Goal: Task Accomplishment & Management: Manage account settings

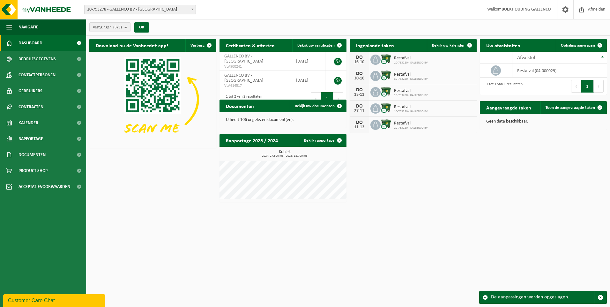
click at [468, 190] on div "Download nu de Vanheede+ app! Verberg Certificaten & attesten Bekijk uw certifi…" at bounding box center [348, 121] width 521 height 170
click at [426, 194] on div "Download nu de Vanheede+ app! Verberg Certificaten & attesten Bekijk uw certifi…" at bounding box center [348, 121] width 521 height 170
click at [431, 187] on div "Download nu de Vanheede+ app! Verberg Certificaten & attesten Bekijk uw certifi…" at bounding box center [348, 121] width 521 height 170
click at [409, 153] on div "Download nu de Vanheede+ app! Verberg Certificaten & attesten Bekijk uw certifi…" at bounding box center [348, 121] width 521 height 170
click at [518, 202] on div "Download nu de Vanheede+ app! Verberg Certificaten & attesten Bekijk uw certifi…" at bounding box center [348, 121] width 521 height 170
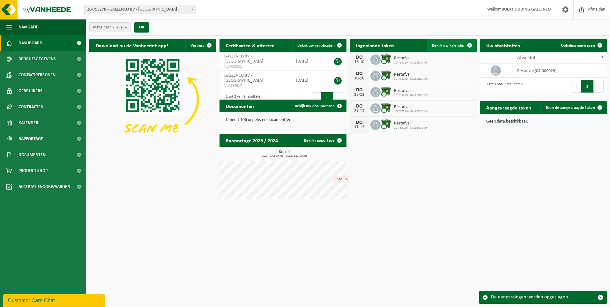
click at [460, 47] on span "Bekijk uw kalender" at bounding box center [448, 45] width 33 height 4
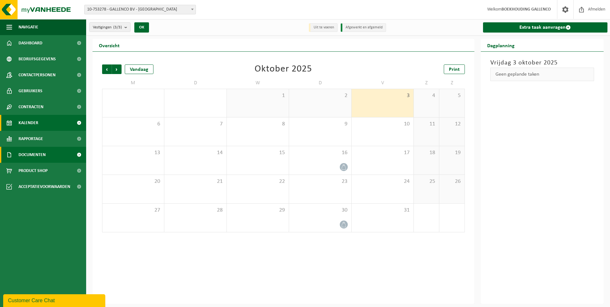
click at [39, 155] on span "Documenten" at bounding box center [31, 155] width 27 height 16
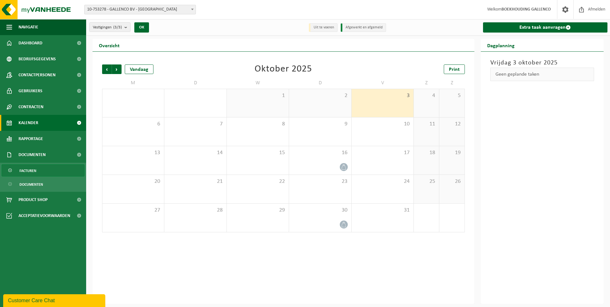
click at [32, 168] on span "Facturen" at bounding box center [27, 171] width 17 height 12
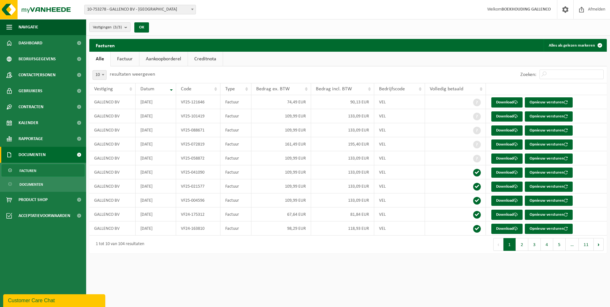
click at [391, 280] on html "Vestiging: 10-753278 - GALLENCO BV - NIEUWPOORT 10-753280 - GALLENCO BV - NIEUW…" at bounding box center [305, 153] width 610 height 307
click at [405, 279] on html "Vestiging: 10-753278 - GALLENCO BV - NIEUWPOORT 10-753280 - GALLENCO BV - NIEUW…" at bounding box center [305, 153] width 610 height 307
